Goal: Information Seeking & Learning: Learn about a topic

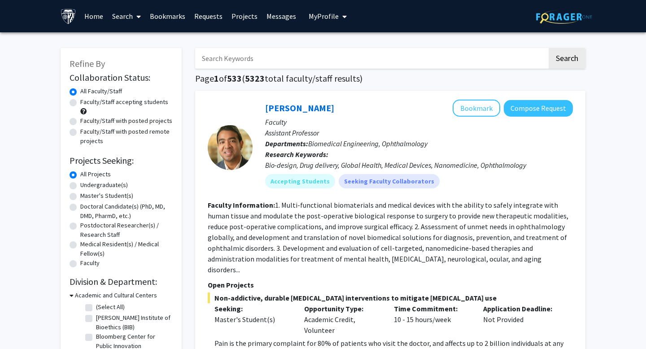
click at [80, 185] on label "Undergraduate(s)" at bounding box center [104, 184] width 48 height 9
click at [80, 185] on input "Undergraduate(s)" at bounding box center [83, 183] width 6 height 6
radio input "true"
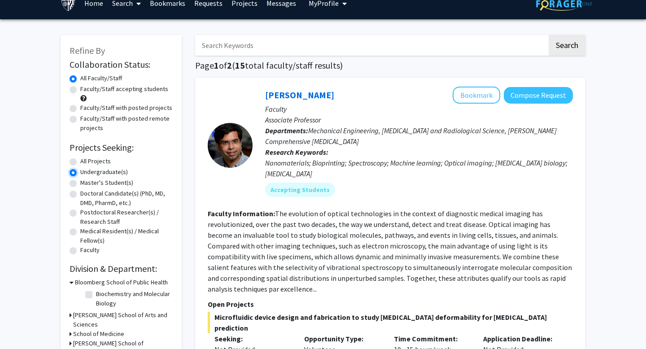
scroll to position [16, 0]
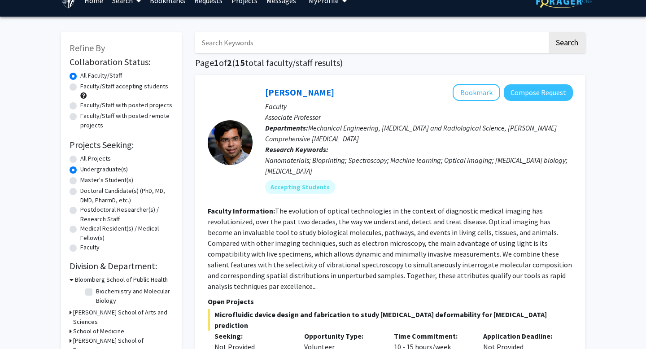
click at [80, 89] on label "Faculty/Staff accepting students" at bounding box center [124, 86] width 88 height 9
click at [80, 87] on input "Faculty/Staff accepting students" at bounding box center [83, 85] width 6 height 6
radio input "true"
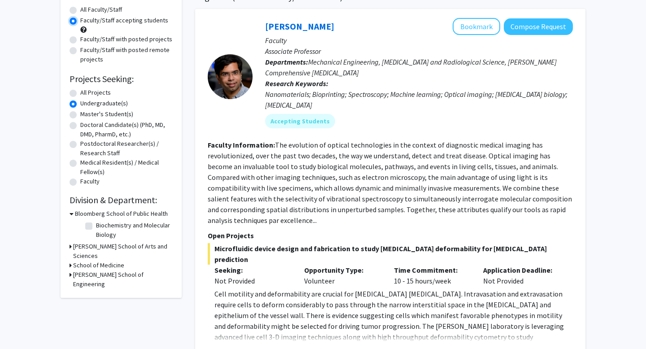
scroll to position [92, 0]
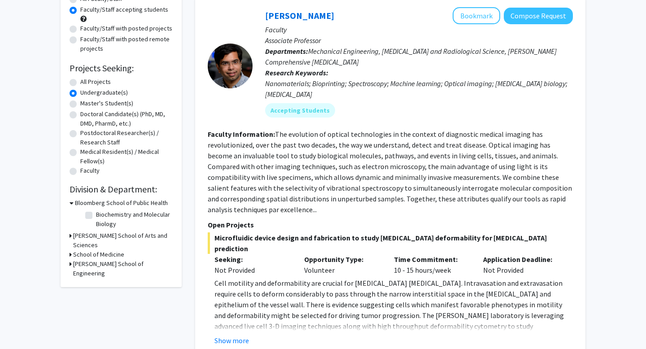
click at [74, 236] on h3 "[PERSON_NAME] School of Arts and Sciences" at bounding box center [123, 240] width 100 height 19
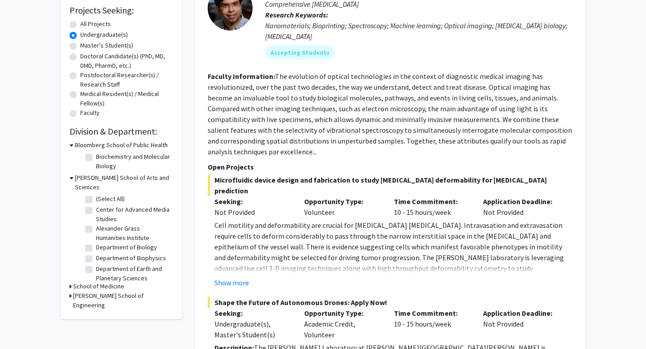
scroll to position [186, 0]
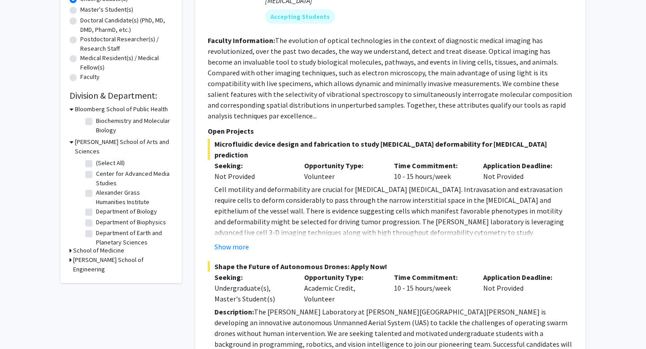
click at [83, 246] on h3 "School of Medicine" at bounding box center [98, 250] width 51 height 9
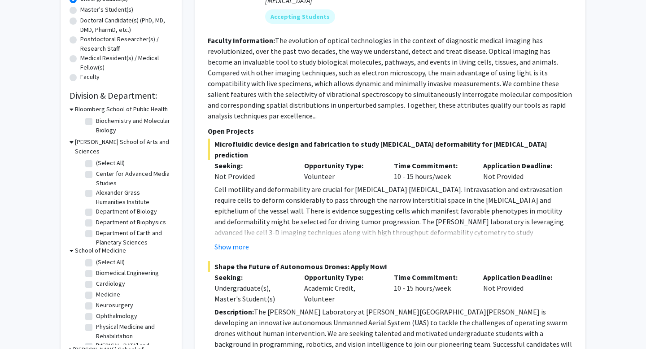
click at [93, 300] on fg-checkbox "[MEDICAL_DATA] [MEDICAL_DATA]" at bounding box center [127, 305] width 85 height 11
click at [96, 300] on label "Neurosurgery" at bounding box center [114, 304] width 37 height 9
click at [96, 300] on input "Neurosurgery" at bounding box center [99, 303] width 6 height 6
checkbox input "true"
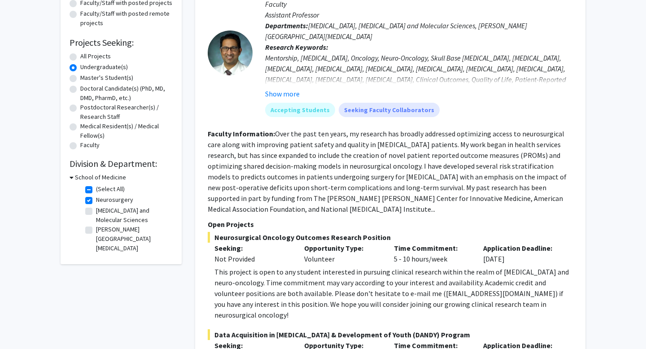
scroll to position [115, 0]
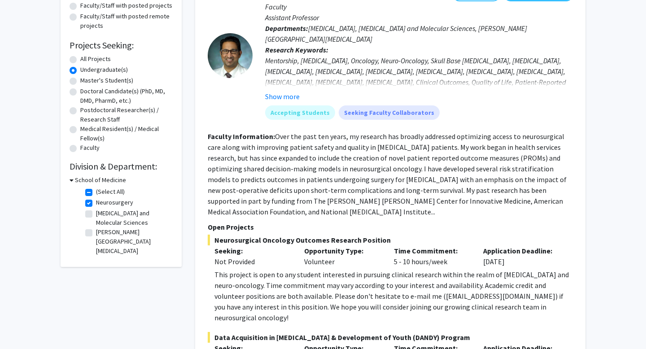
click at [104, 179] on h3 "School of Medicine" at bounding box center [100, 179] width 51 height 9
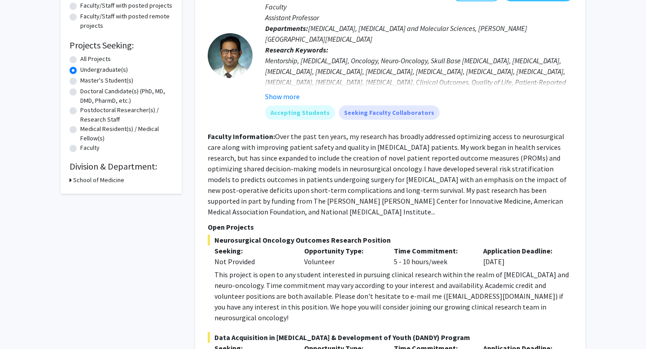
click at [104, 179] on h3 "School of Medicine" at bounding box center [98, 179] width 51 height 9
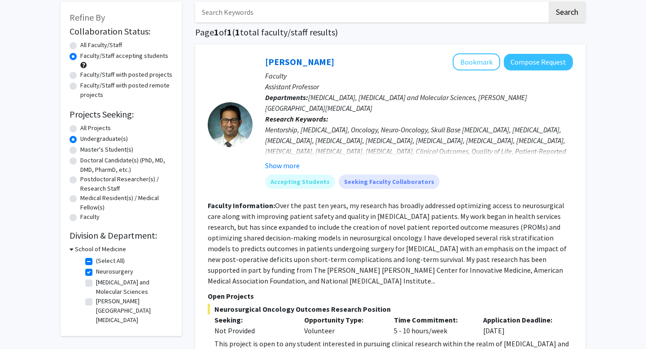
scroll to position [38, 0]
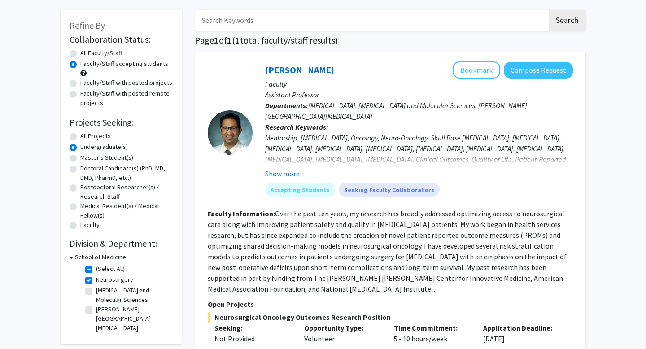
click at [78, 257] on h3 "School of Medicine" at bounding box center [100, 257] width 51 height 9
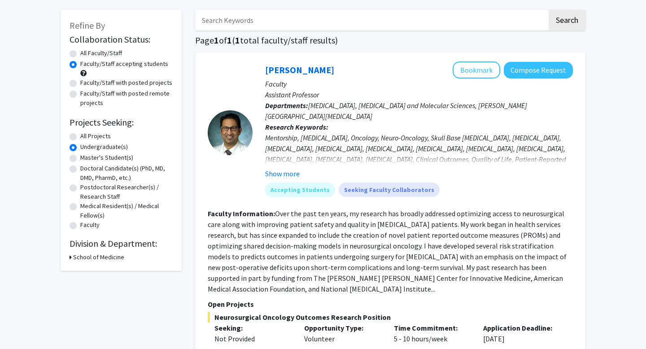
click at [78, 257] on h3 "School of Medicine" at bounding box center [98, 257] width 51 height 9
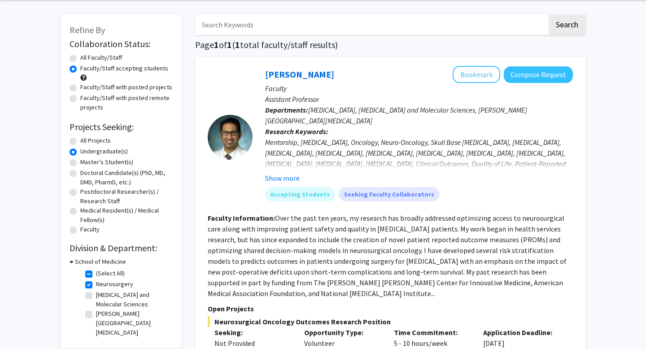
scroll to position [36, 0]
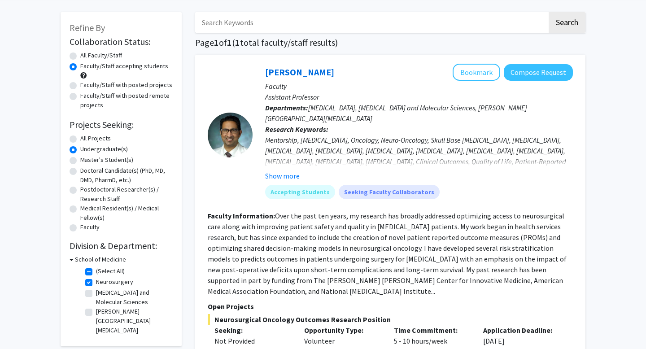
click at [96, 280] on label "Neurosurgery" at bounding box center [114, 281] width 37 height 9
click at [96, 280] on input "Neurosurgery" at bounding box center [99, 280] width 6 height 6
checkbox input "false"
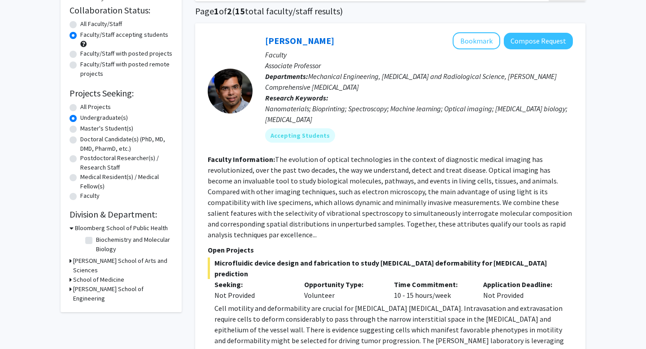
scroll to position [100, 0]
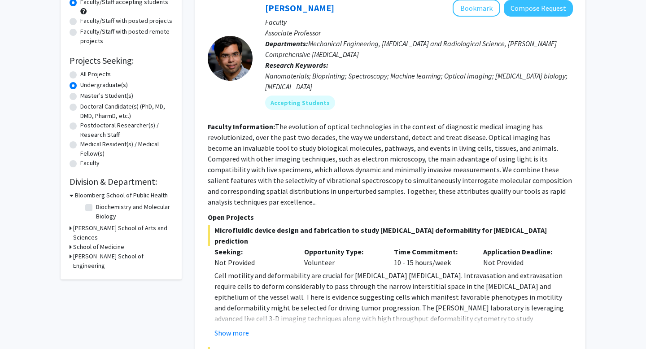
click at [85, 193] on h3 "Bloomberg School of Public Health" at bounding box center [121, 195] width 93 height 9
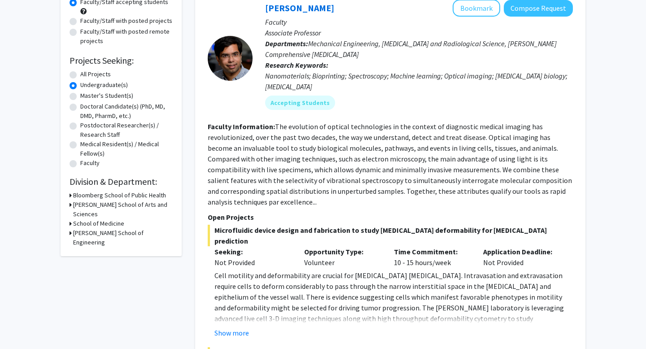
click at [85, 193] on h3 "Bloomberg School of Public Health" at bounding box center [119, 195] width 93 height 9
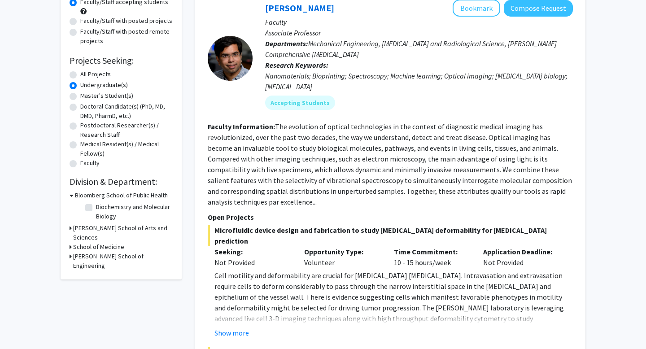
click at [86, 242] on h3 "School of Medicine" at bounding box center [98, 246] width 51 height 9
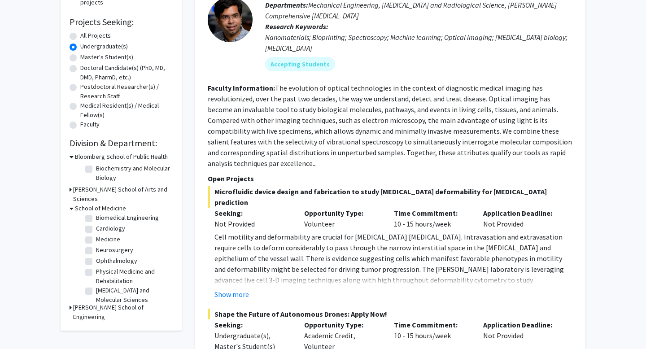
scroll to position [9, 0]
click at [96, 238] on label "Medicine" at bounding box center [108, 242] width 24 height 9
click at [96, 238] on input "Medicine" at bounding box center [99, 241] width 6 height 6
checkbox input "true"
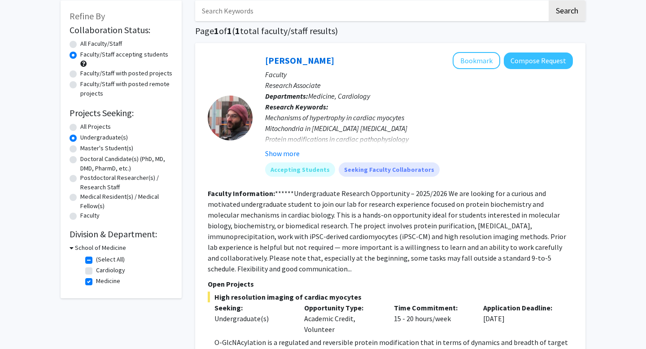
scroll to position [50, 0]
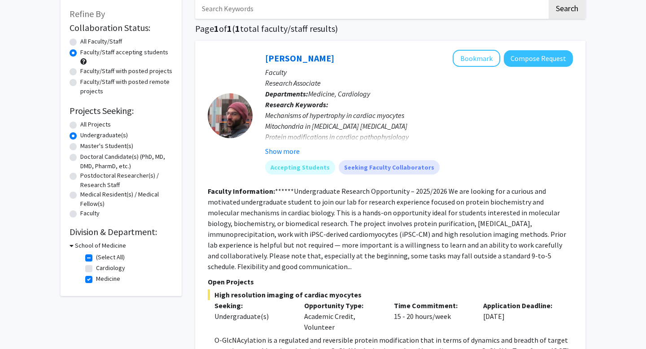
click at [102, 39] on label "All Faculty/Staff" at bounding box center [101, 41] width 42 height 9
click at [86, 39] on input "All Faculty/Staff" at bounding box center [83, 40] width 6 height 6
radio input "true"
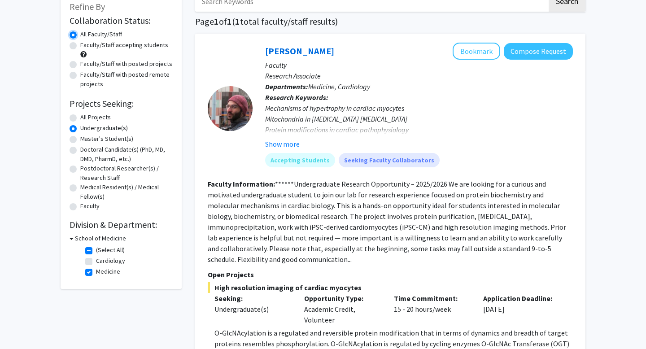
scroll to position [61, 0]
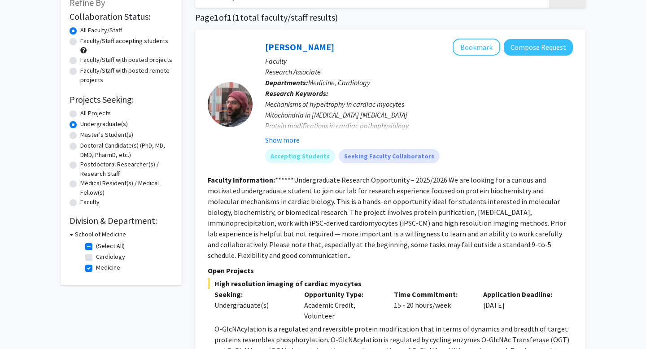
click at [96, 247] on label "(Select All)" at bounding box center [110, 245] width 29 height 9
click at [96, 247] on input "(Select All)" at bounding box center [99, 244] width 6 height 6
checkbox input "false"
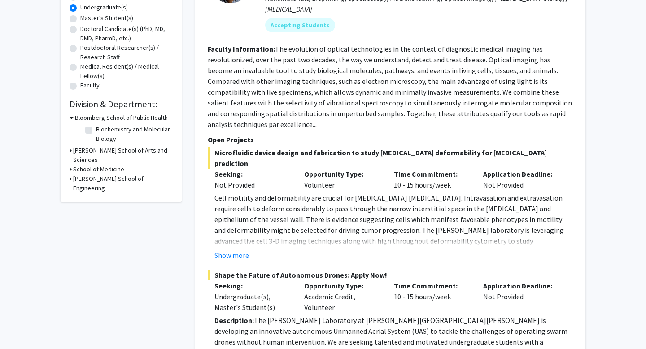
scroll to position [187, 0]
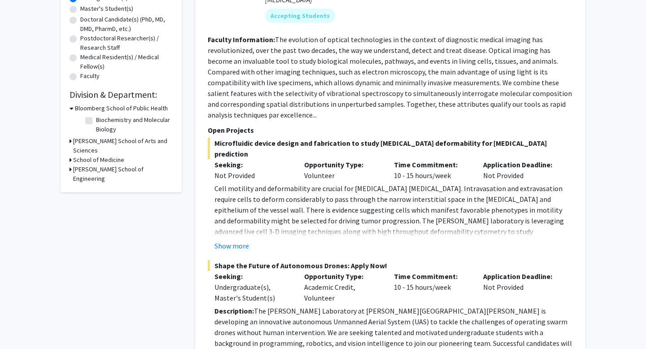
click at [105, 155] on h3 "School of Medicine" at bounding box center [98, 159] width 51 height 9
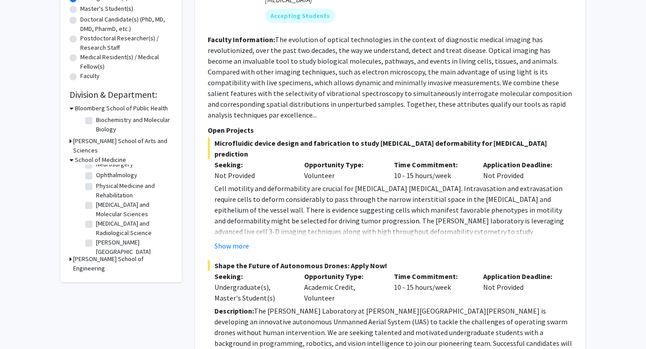
scroll to position [64, 0]
click at [108, 208] on label "[MEDICAL_DATA] and Radiological Science" at bounding box center [133, 214] width 74 height 19
click at [102, 208] on input "[MEDICAL_DATA] and Radiological Science" at bounding box center [99, 208] width 6 height 6
checkbox input "true"
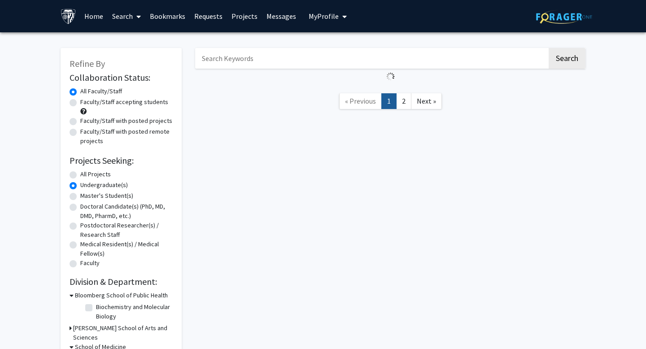
click at [108, 208] on label "Doctoral Candidate(s) (PhD, MD, DMD, PharmD, etc.)" at bounding box center [126, 211] width 92 height 19
click at [86, 208] on input "Doctoral Candidate(s) (PhD, MD, DMD, PharmD, etc.)" at bounding box center [83, 205] width 6 height 6
radio input "true"
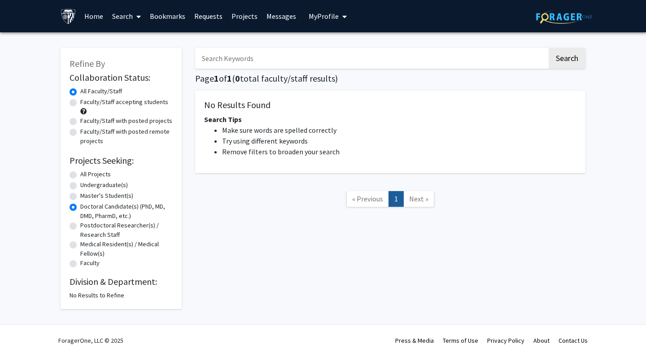
click at [93, 174] on label "All Projects" at bounding box center [95, 174] width 30 height 9
click at [86, 174] on input "All Projects" at bounding box center [83, 173] width 6 height 6
radio input "true"
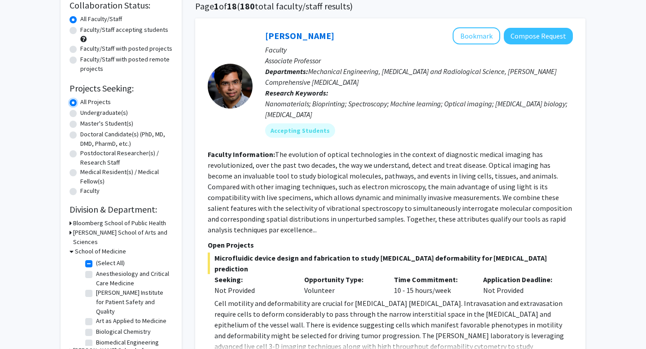
scroll to position [77, 0]
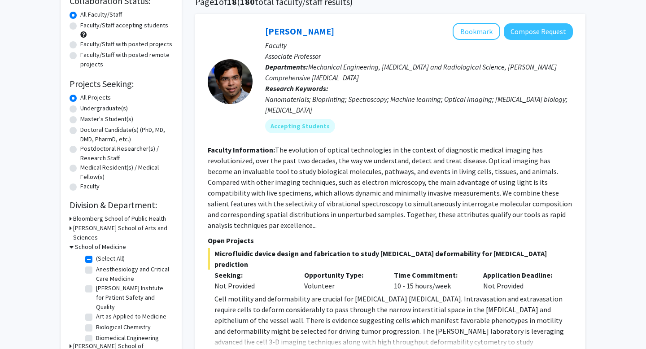
click at [96, 254] on label "(Select All)" at bounding box center [110, 258] width 29 height 9
click at [96, 254] on input "(Select All)" at bounding box center [99, 257] width 6 height 6
checkbox input "false"
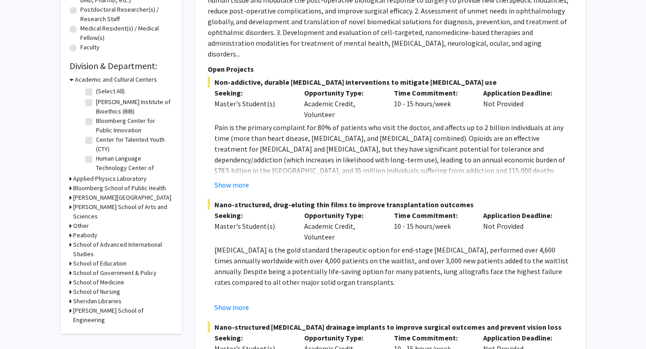
scroll to position [218, 0]
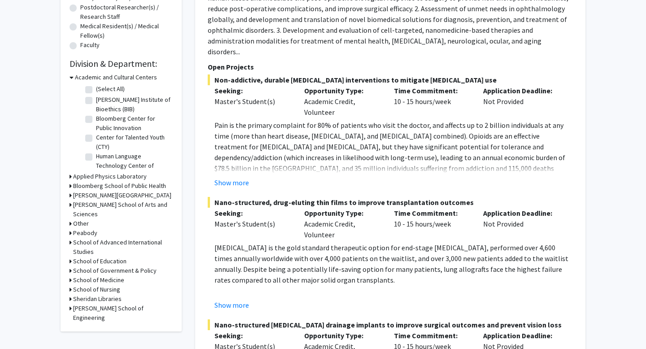
click at [99, 275] on h3 "School of Medicine" at bounding box center [98, 279] width 51 height 9
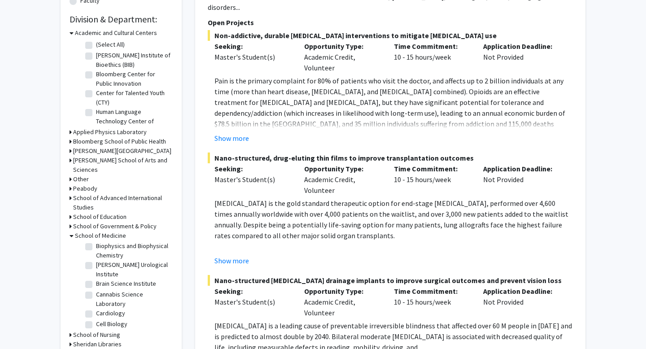
scroll to position [187, 0]
click at [96, 279] on label "Brain Science Institute" at bounding box center [126, 283] width 60 height 9
click at [96, 279] on input "Brain Science Institute" at bounding box center [99, 282] width 6 height 6
checkbox input "true"
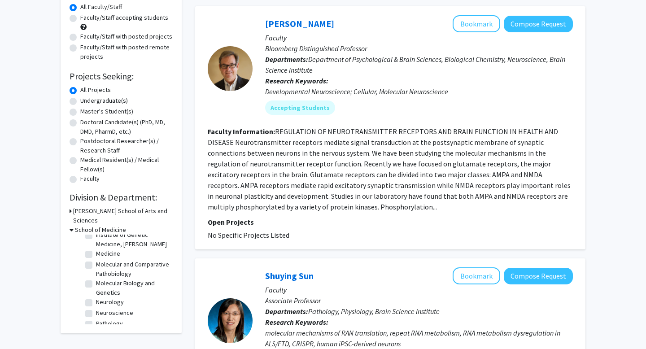
scroll to position [72, 0]
click at [96, 261] on label "Molecular and Comparative Pathobiology" at bounding box center [133, 266] width 74 height 19
click at [96, 261] on input "Molecular and Comparative Pathobiology" at bounding box center [99, 260] width 6 height 6
checkbox input "true"
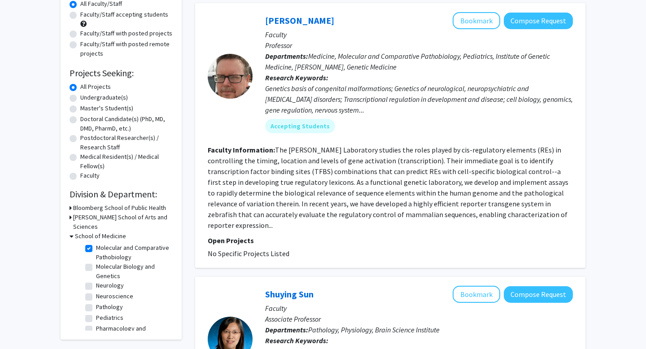
scroll to position [148, 0]
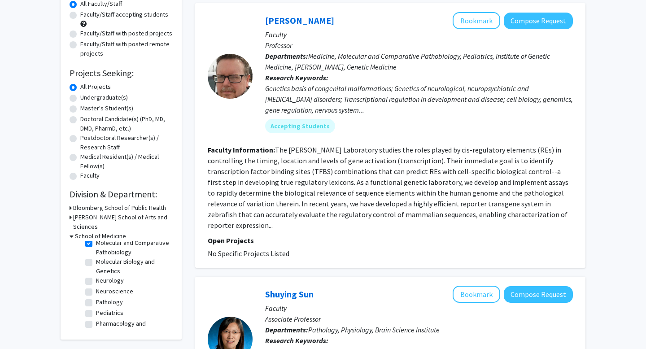
click at [96, 287] on label "Neuroscience" at bounding box center [114, 291] width 37 height 9
click at [96, 287] on input "Neuroscience" at bounding box center [99, 290] width 6 height 6
checkbox input "true"
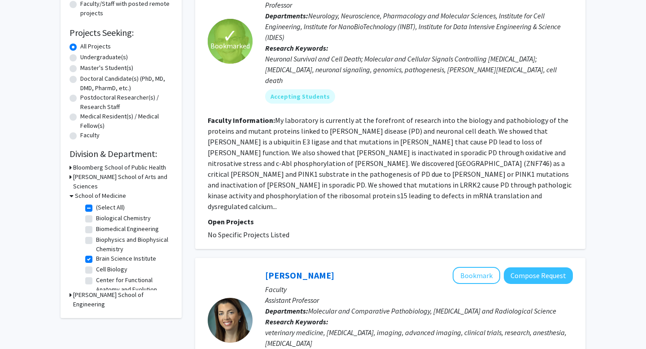
click at [96, 265] on label "Cell Biology" at bounding box center [111, 269] width 31 height 9
click at [96, 265] on input "Cell Biology" at bounding box center [99, 268] width 6 height 6
checkbox input "true"
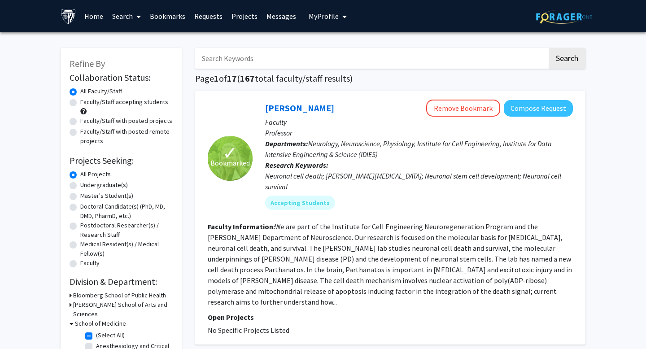
click at [162, 17] on link "Bookmarks" at bounding box center [167, 15] width 44 height 31
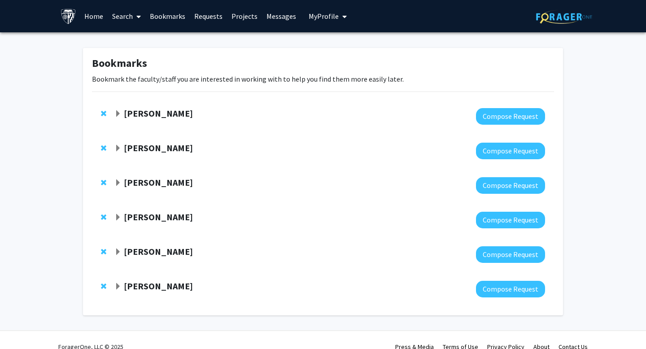
click at [140, 214] on strong "[PERSON_NAME]" at bounding box center [158, 216] width 69 height 11
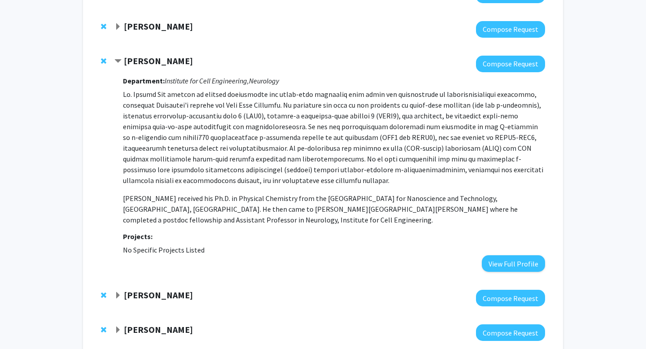
scroll to position [130, 0]
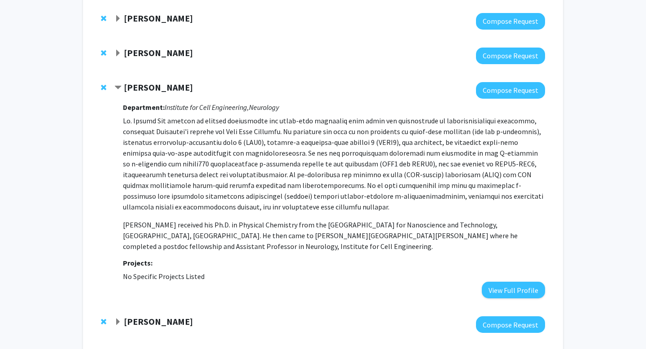
click at [104, 88] on span "Remove Xiaobo Mao from bookmarks" at bounding box center [103, 87] width 5 height 7
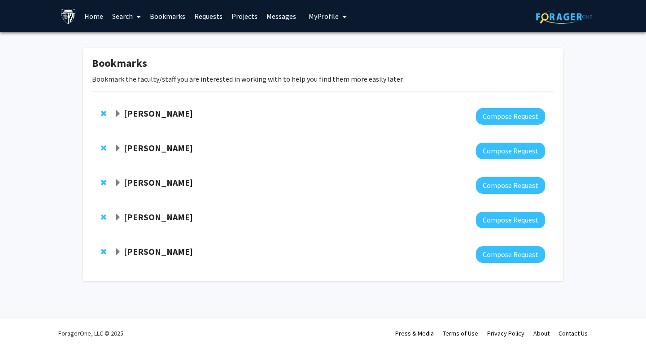
click at [133, 181] on strong "[PERSON_NAME]" at bounding box center [158, 182] width 69 height 11
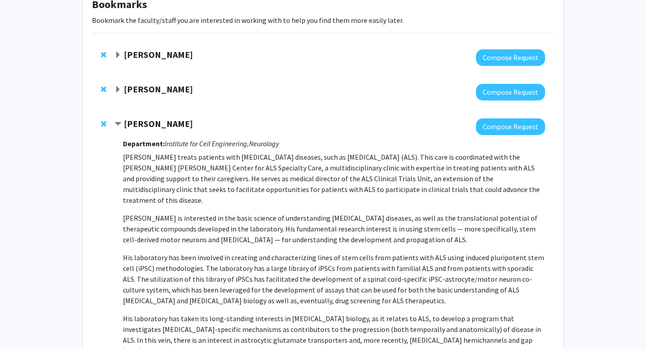
scroll to position [61, 0]
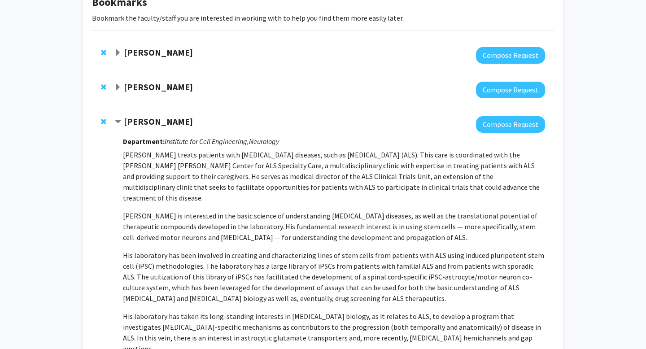
click at [138, 119] on strong "[PERSON_NAME]" at bounding box center [158, 121] width 69 height 11
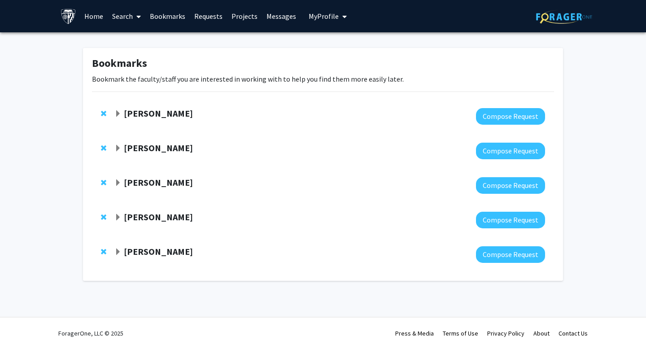
scroll to position [0, 0]
click at [141, 150] on strong "[PERSON_NAME]" at bounding box center [158, 147] width 69 height 11
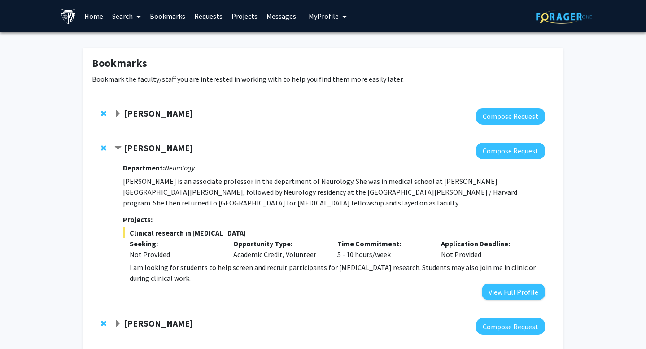
click at [141, 150] on strong "[PERSON_NAME]" at bounding box center [158, 147] width 69 height 11
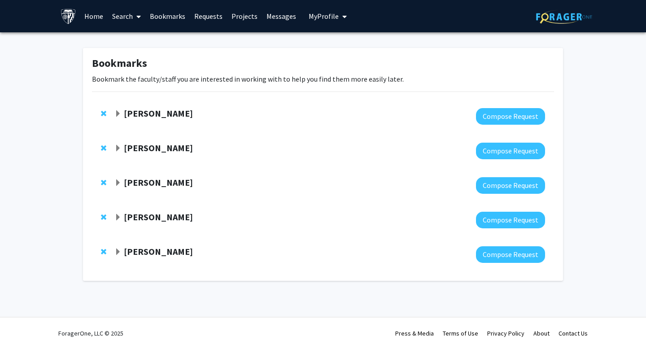
click at [151, 109] on strong "[PERSON_NAME]" at bounding box center [158, 113] width 69 height 11
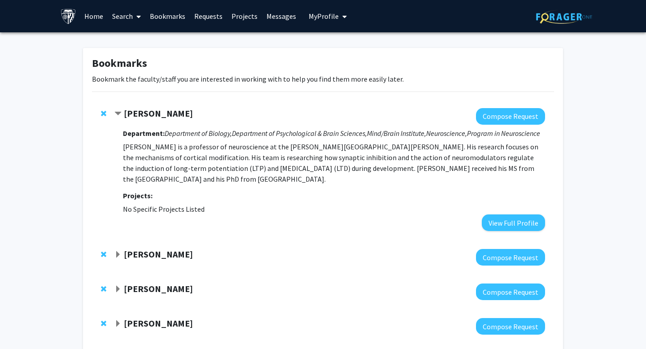
click at [102, 111] on span "Remove Alfredo Kirkwood from bookmarks" at bounding box center [103, 113] width 5 height 7
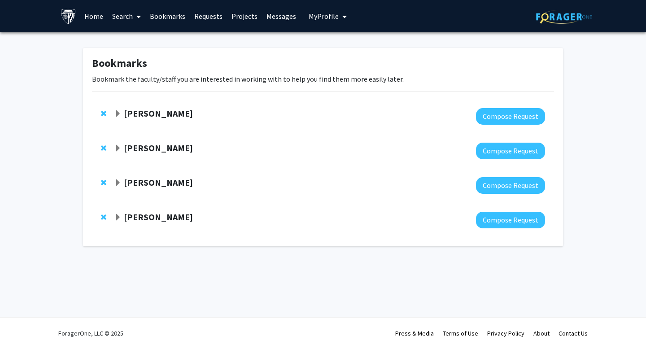
click at [120, 183] on span "Expand Valina Dawson Bookmark" at bounding box center [117, 182] width 7 height 7
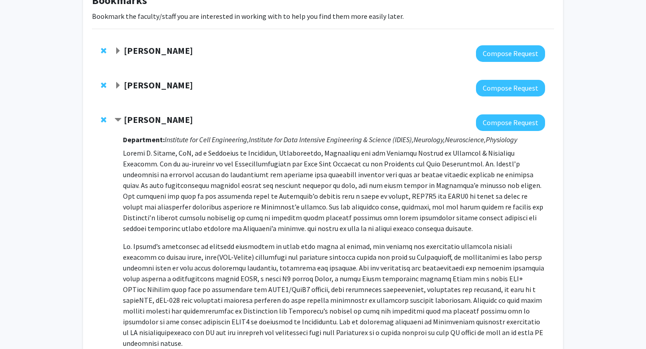
scroll to position [66, 0]
